Goal: Transaction & Acquisition: Purchase product/service

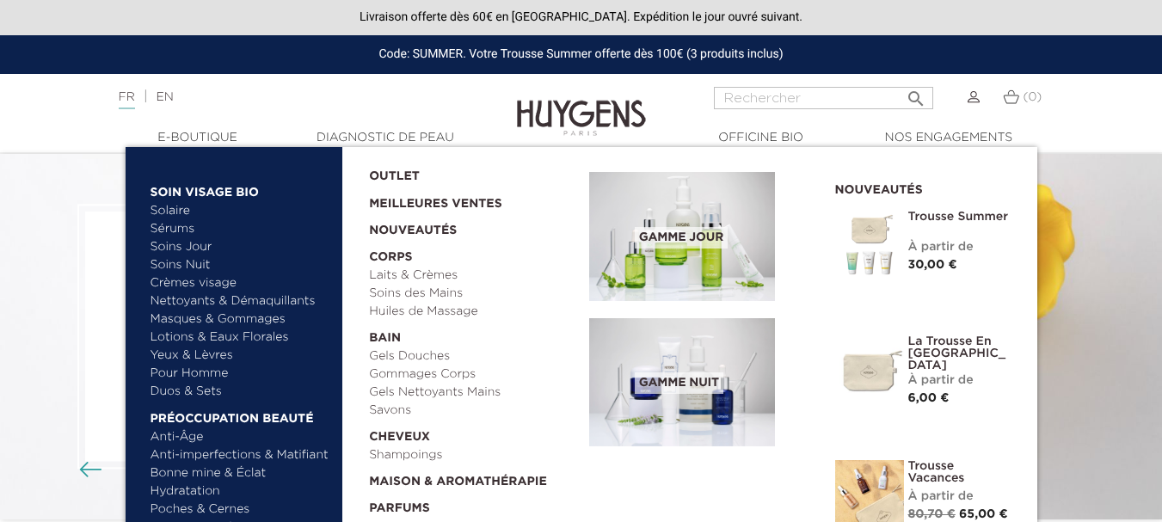
click at [184, 207] on link "Solaire" at bounding box center [240, 211] width 180 height 18
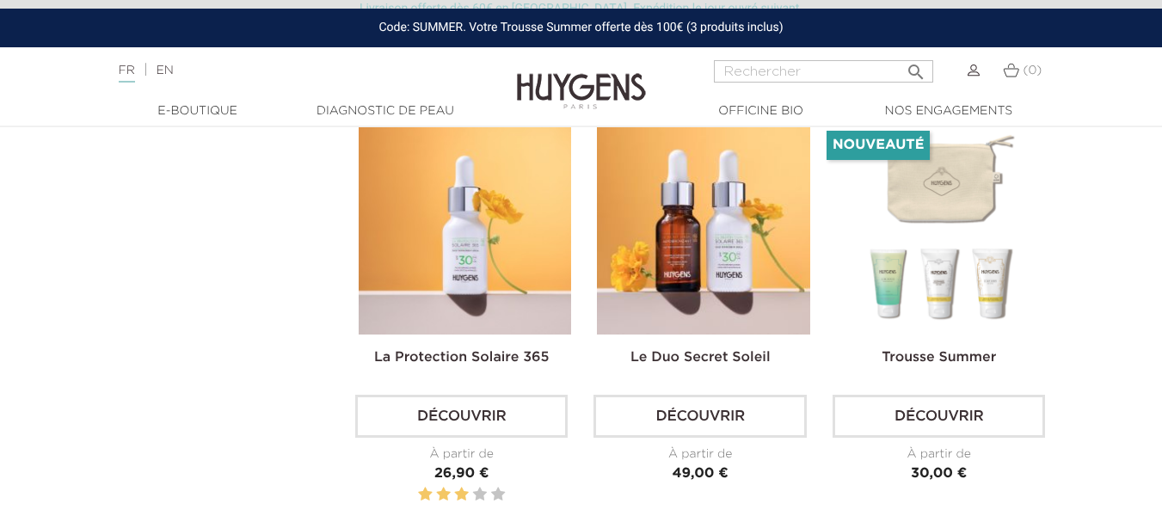
scroll to position [967, 0]
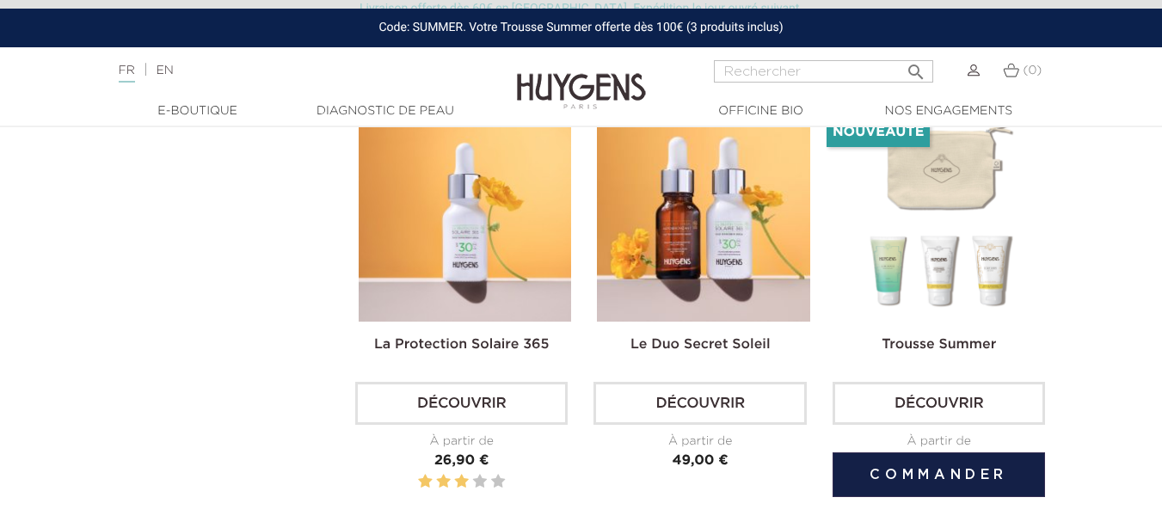
click at [930, 200] on img at bounding box center [942, 215] width 212 height 212
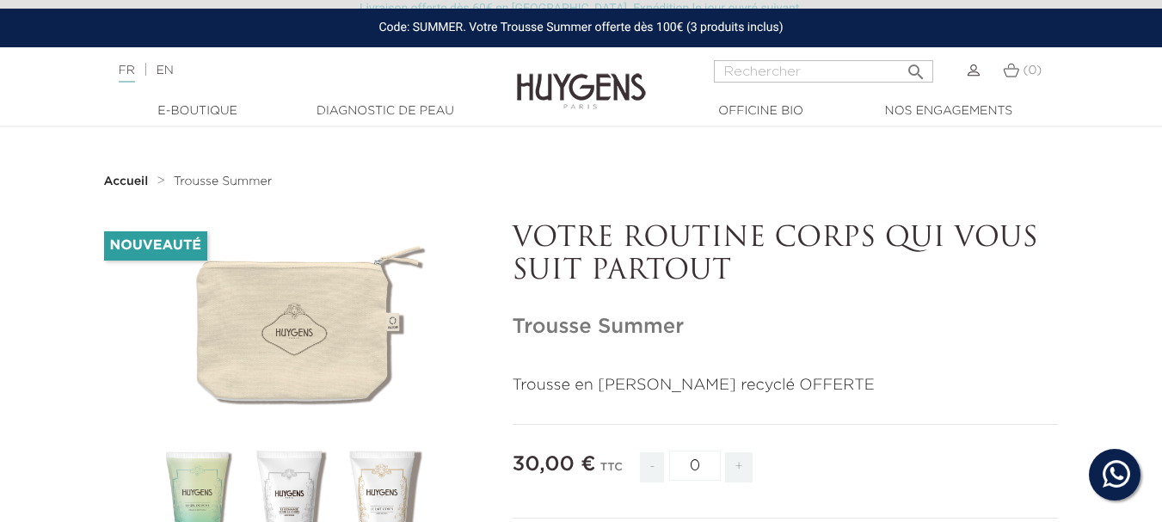
click at [1161, 0] on html "Bonjour! Cliquez ci-dessous pour échanger avec nous sur WhatsApp. Nos experts à…" at bounding box center [581, 261] width 1162 height 522
